Goal: Information Seeking & Learning: Find specific page/section

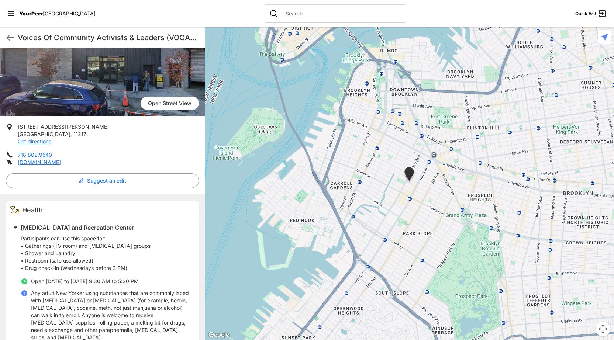
scroll to position [106, 0]
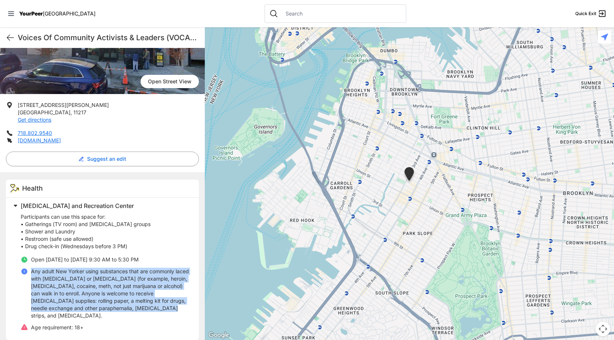
drag, startPoint x: 158, startPoint y: 307, endPoint x: 34, endPoint y: 267, distance: 130.6
click at [34, 267] on ul "Open Monday to Friday 9:30 AM to 5:30 PM Any adult New Yorker using substances …" at bounding box center [105, 293] width 169 height 75
copy p "Any adult New Yorker using substances that are commonly laced with fentanyl or …"
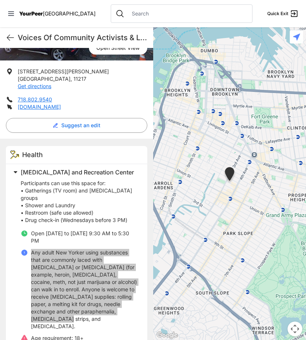
scroll to position [150, 0]
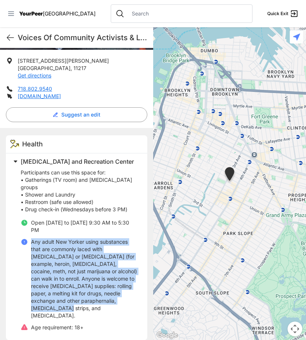
click at [14, 13] on icon at bounding box center [10, 13] width 7 height 7
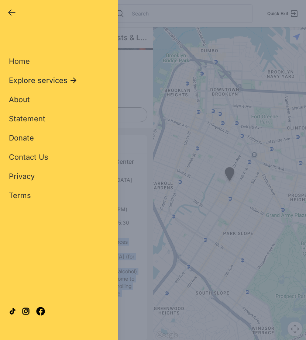
click at [60, 81] on span "Explore services" at bounding box center [38, 80] width 59 height 10
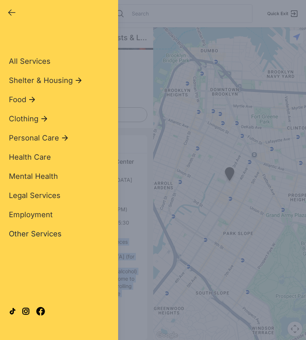
click at [33, 231] on span "Other Services" at bounding box center [35, 233] width 53 height 9
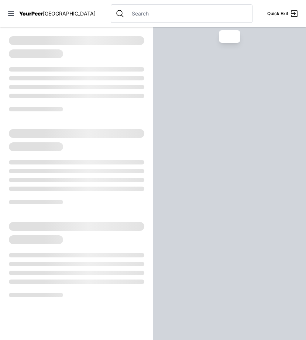
select select "recentlyUpdated"
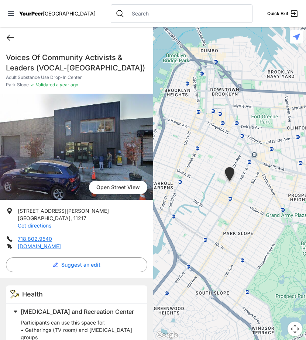
click at [10, 37] on icon at bounding box center [10, 38] width 7 height 6
select select "recentlyUpdated"
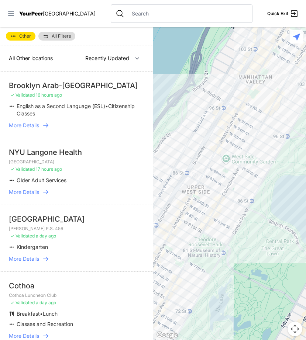
click at [13, 10] on icon at bounding box center [10, 13] width 7 height 7
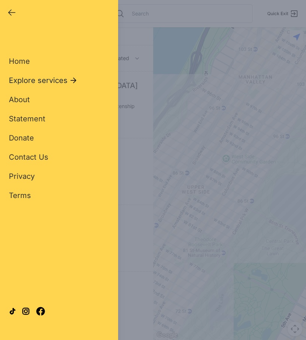
click at [32, 83] on span "Explore services" at bounding box center [38, 80] width 59 height 10
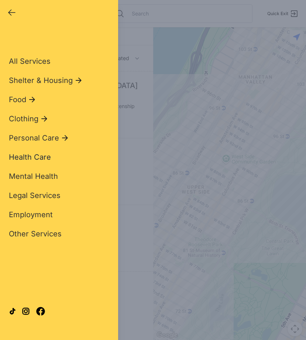
click at [37, 158] on span "Health Care" at bounding box center [30, 157] width 42 height 9
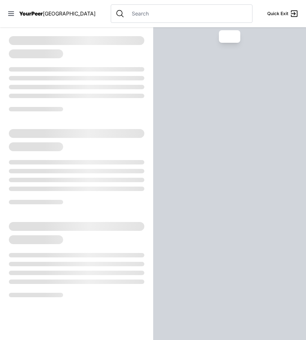
select select "recentlyUpdated"
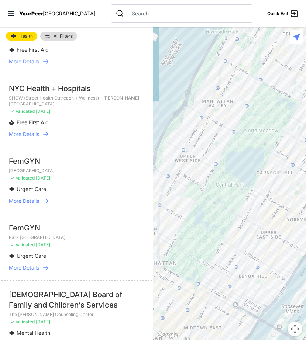
scroll to position [1270, 0]
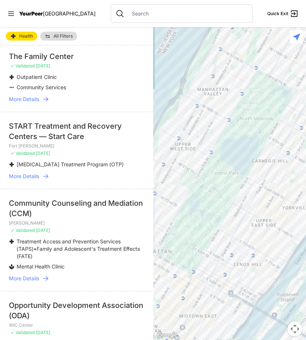
scroll to position [729, 0]
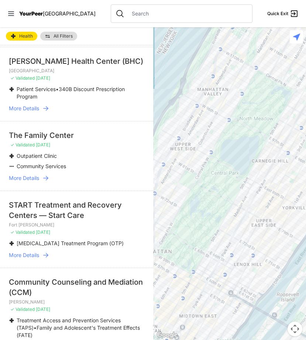
click at [44, 139] on div "The Family Center" at bounding box center [76, 135] width 135 height 10
click at [31, 176] on span "More Details" at bounding box center [24, 177] width 30 height 7
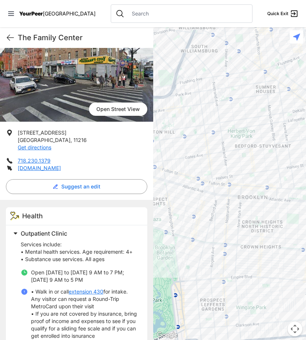
scroll to position [123, 0]
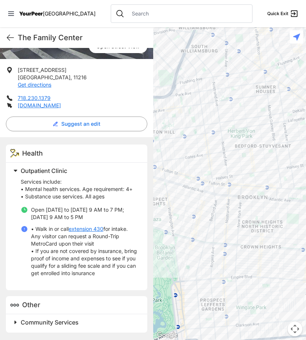
click at [13, 324] on span at bounding box center [107, 322] width 195 height 10
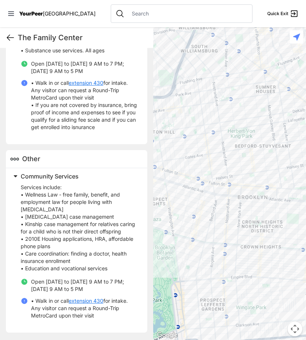
click at [8, 38] on icon at bounding box center [10, 38] width 7 height 6
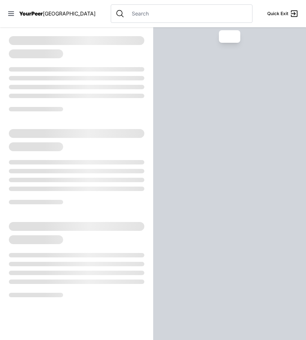
select select "recentlyUpdated"
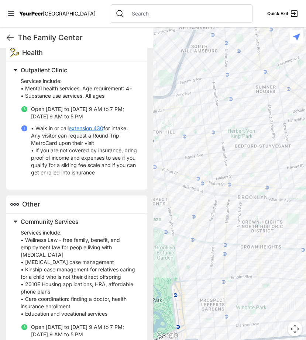
scroll to position [269, 0]
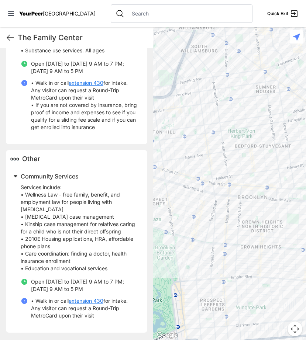
click at [12, 30] on div "The Family Center Quick Exit" at bounding box center [76, 37] width 153 height 21
click at [11, 39] on icon at bounding box center [10, 37] width 9 height 9
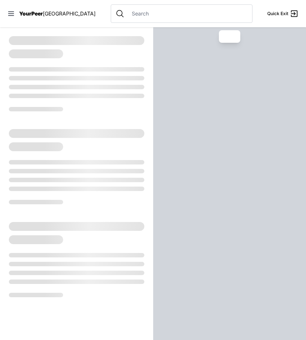
select select "recentlyUpdated"
